Goal: Transaction & Acquisition: Purchase product/service

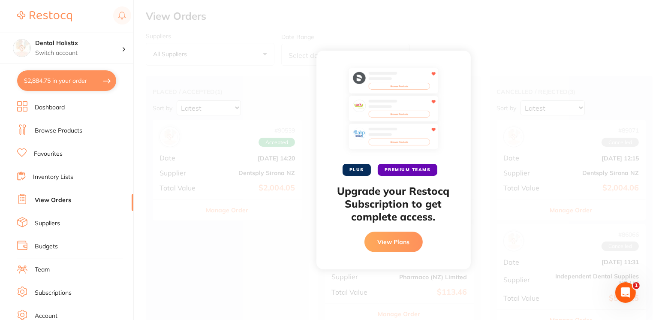
click at [479, 66] on div "PLUS PREMIUM TEAMS Upgrade your Restocq Subscription to get complete access. Vi…" at bounding box center [393, 160] width 519 height 320
click at [313, 135] on div "PLUS PREMIUM TEAMS Upgrade your Restocq Subscription to get complete access. Vi…" at bounding box center [393, 160] width 519 height 320
click at [316, 52] on div "PLUS PREMIUM TEAMS Upgrade your Restocq Subscription to get complete access. Vi…" at bounding box center [393, 160] width 519 height 320
click at [63, 203] on link "View Orders" at bounding box center [53, 200] width 36 height 9
click at [383, 250] on button "View Plans" at bounding box center [393, 242] width 58 height 21
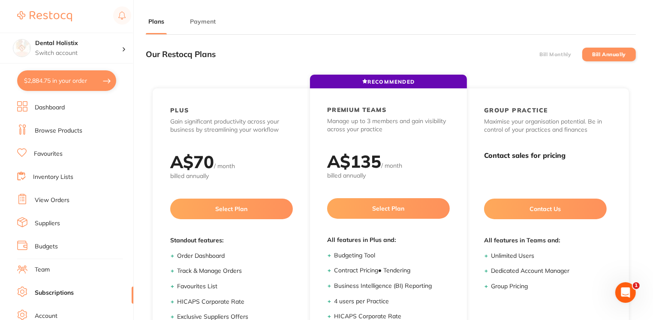
click at [42, 87] on button "$2,884.75 in your order" at bounding box center [66, 80] width 99 height 21
checkbox input "true"
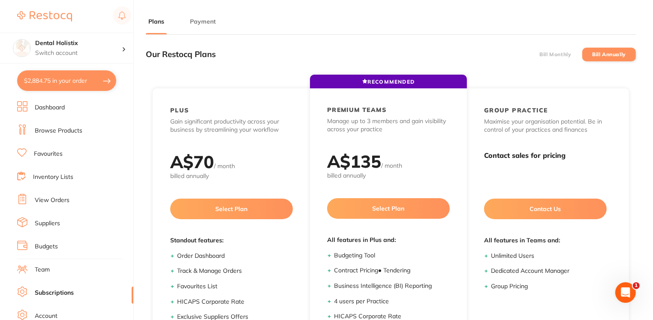
checkbox input "true"
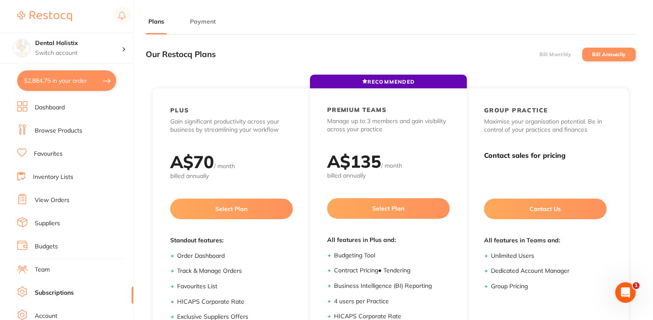
checkbox input "true"
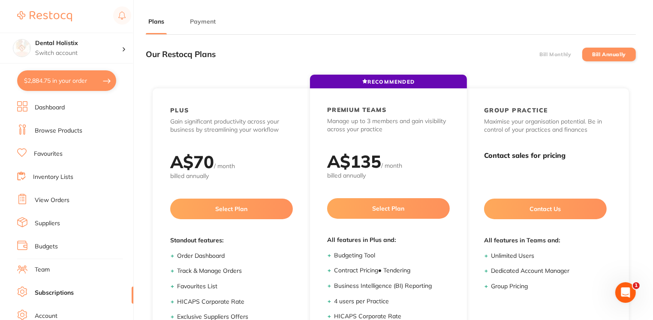
checkbox input "true"
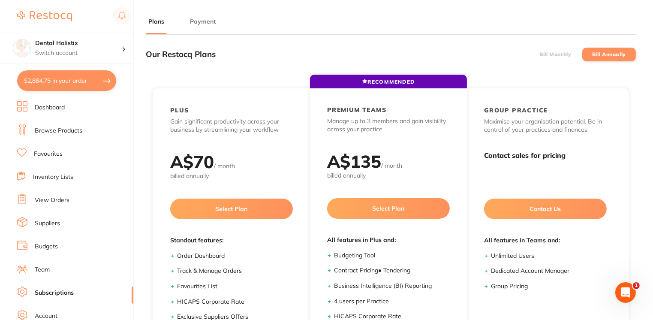
checkbox input "true"
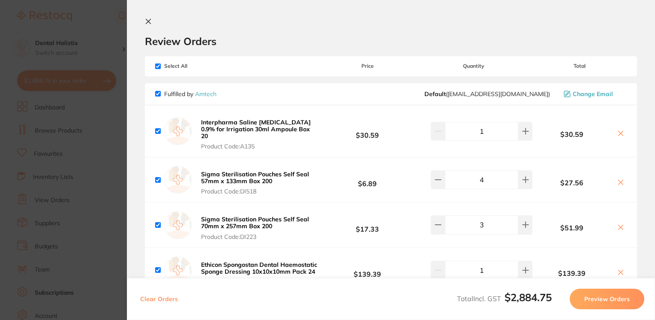
click at [154, 20] on button at bounding box center [150, 22] width 10 height 8
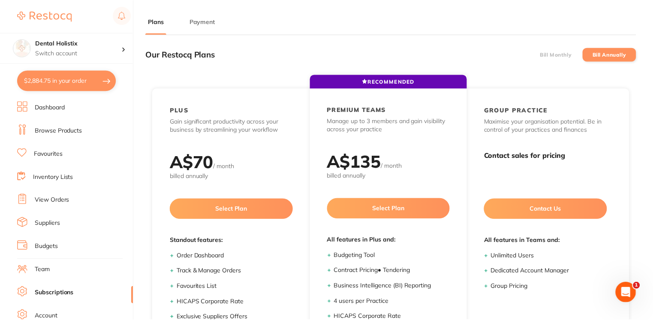
scroll to position [115, 0]
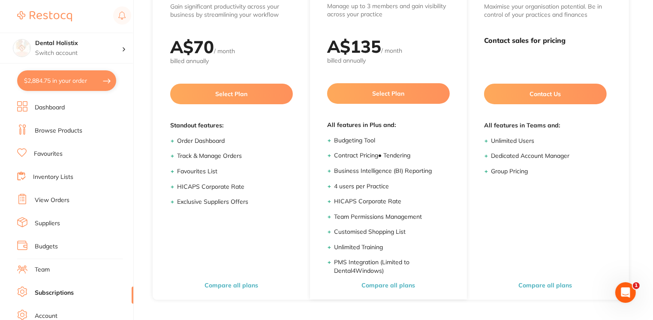
click at [57, 177] on link "Inventory Lists" at bounding box center [53, 177] width 40 height 9
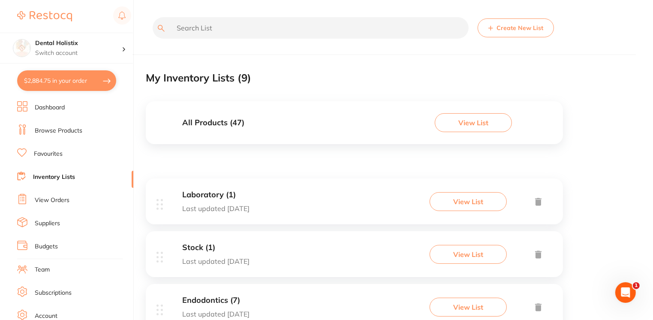
click at [445, 121] on button "View List" at bounding box center [473, 122] width 77 height 19
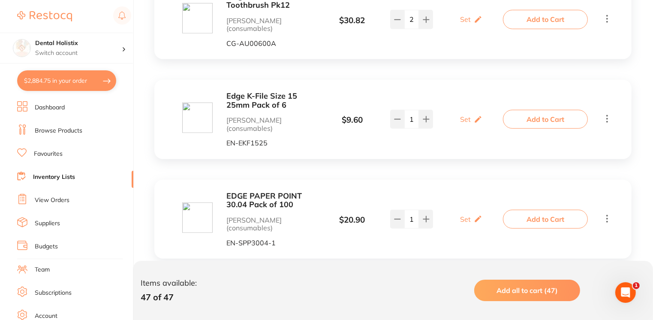
scroll to position [504, 0]
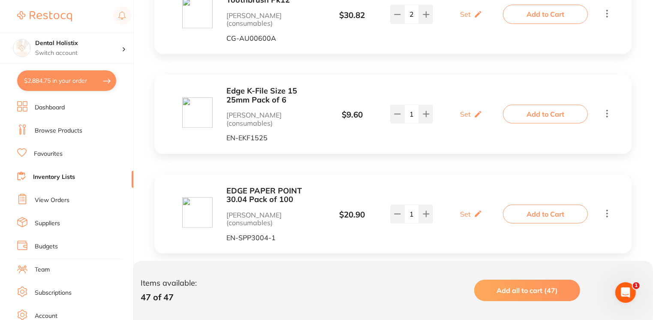
click at [65, 131] on link "Browse Products" at bounding box center [59, 130] width 48 height 9
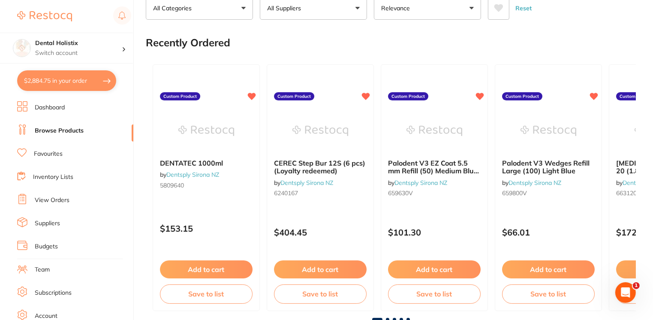
scroll to position [62, 0]
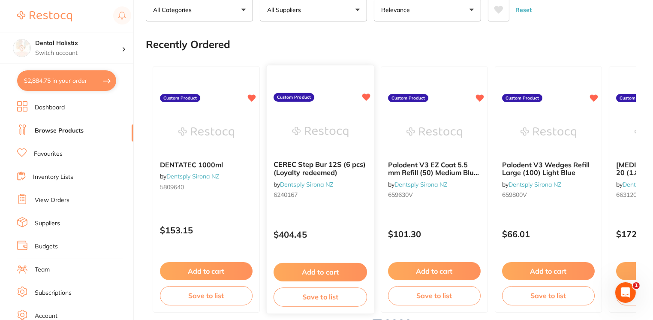
click at [301, 165] on b "CEREC Step Bur 12S (6 pcs) (Loyalty redeemed)" at bounding box center [320, 168] width 93 height 16
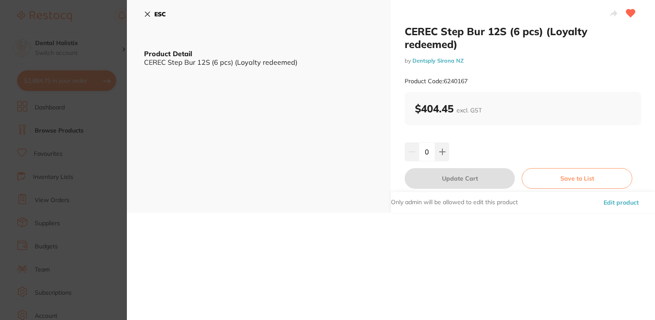
click at [147, 9] on button "ESC" at bounding box center [155, 14] width 22 height 15
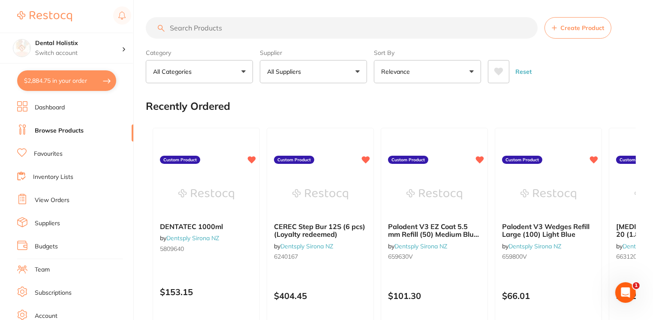
click at [326, 22] on input "search" at bounding box center [342, 27] width 392 height 21
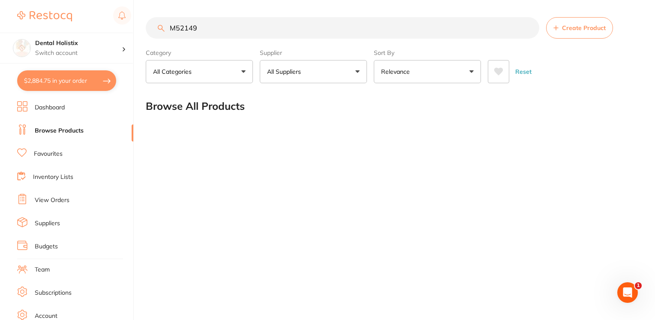
click at [170, 28] on input "M52149" at bounding box center [343, 27] width 394 height 21
click at [295, 28] on input "Dentspy 125 M52149" at bounding box center [343, 27] width 394 height 21
click at [201, 28] on input "Dentspy 125 M52149" at bounding box center [343, 27] width 394 height 21
click at [199, 28] on input "Dentspy 125 M52149" at bounding box center [343, 27] width 394 height 21
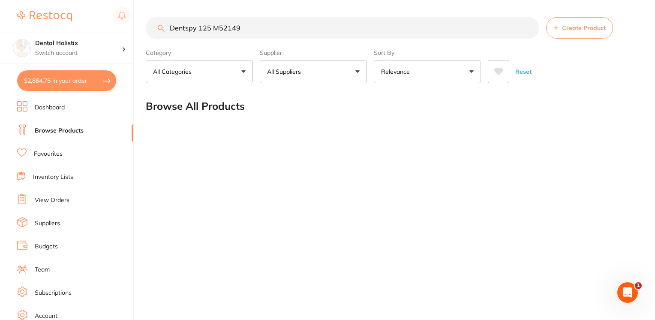
drag, startPoint x: 199, startPoint y: 28, endPoint x: 155, endPoint y: 27, distance: 43.3
click at [155, 27] on input "Dentspy 125 M52149" at bounding box center [343, 27] width 394 height 21
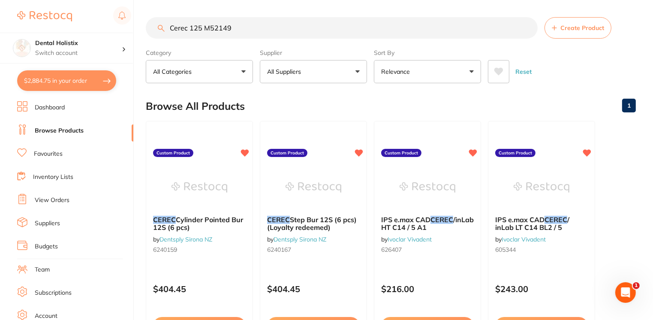
type input "Cerec 125 M52149"
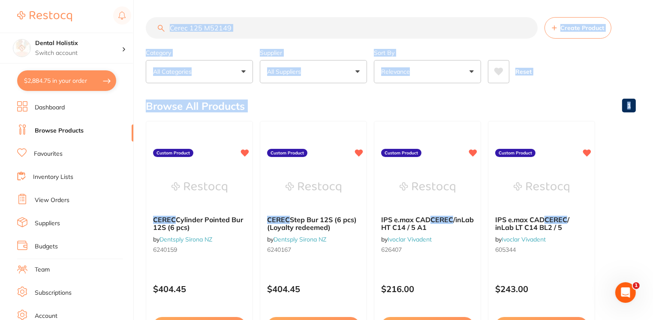
drag, startPoint x: 653, startPoint y: 92, endPoint x: 656, endPoint y: 139, distance: 46.8
click at [653, 139] on html "$2,884.75 Dental Holistix Switch account Dental Holistix $2,884.75 in your orde…" at bounding box center [326, 160] width 653 height 320
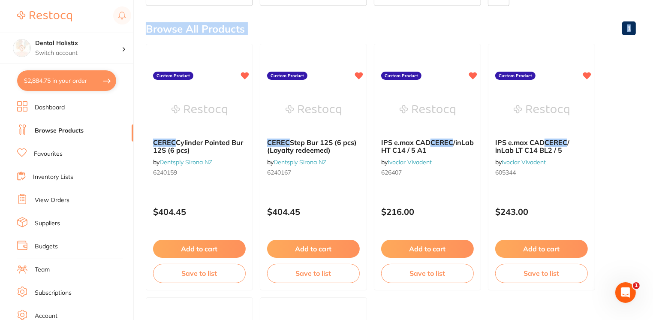
scroll to position [76, 0]
